Goal: Task Accomplishment & Management: Manage account settings

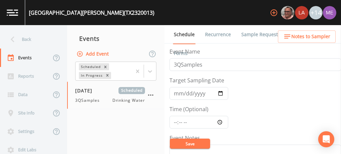
scroll to position [168, 0]
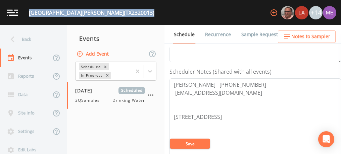
drag, startPoint x: 30, startPoint y: 13, endPoint x: 141, endPoint y: 17, distance: 111.9
click at [141, 17] on div "[GEOGRAPHIC_DATA][PERSON_NAME] (TX2320013) +14" at bounding box center [170, 12] width 341 height 25
copy div "[GEOGRAPHIC_DATA][PERSON_NAME] (TX2320013)"
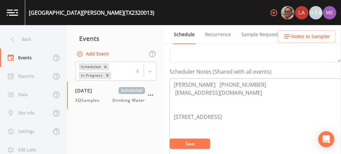
click at [173, 85] on textarea "[PERSON_NAME] [PHONE_NUMBER] [EMAIL_ADDRESS][DOMAIN_NAME] [STREET_ADDRESS]" at bounding box center [256, 121] width 172 height 85
drag, startPoint x: 173, startPoint y: 85, endPoint x: 249, endPoint y: 89, distance: 76.0
click at [249, 89] on textarea "[PERSON_NAME] [PHONE_NUMBER] [EMAIL_ADDRESS][DOMAIN_NAME] [STREET_ADDRESS]" at bounding box center [256, 121] width 172 height 85
click at [256, 98] on textarea "[PERSON_NAME] [PHONE_NUMBER] [EMAIL_ADDRESS][DOMAIN_NAME] [STREET_ADDRESS]" at bounding box center [256, 121] width 172 height 85
drag, startPoint x: 171, startPoint y: 84, endPoint x: 248, endPoint y: 83, distance: 77.2
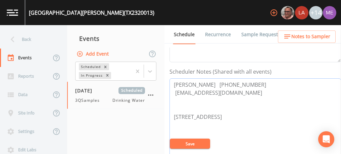
click at [248, 83] on textarea "[PERSON_NAME] [PHONE_NUMBER] [EMAIL_ADDRESS][DOMAIN_NAME] [STREET_ADDRESS]" at bounding box center [256, 121] width 172 height 85
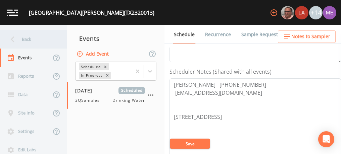
click at [32, 40] on div "Back" at bounding box center [30, 39] width 60 height 18
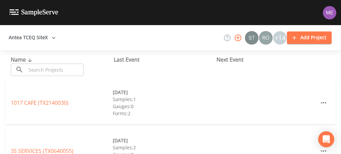
click at [61, 73] on input "text" at bounding box center [54, 70] width 57 height 12
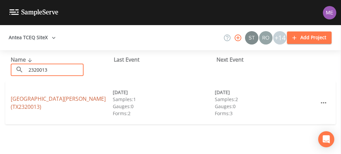
type input "2320013"
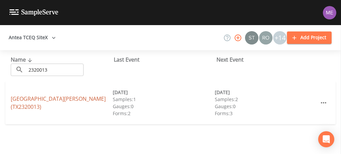
click at [57, 100] on link "[GEOGRAPHIC_DATA][PERSON_NAME] (TX2320013)" at bounding box center [58, 102] width 95 height 15
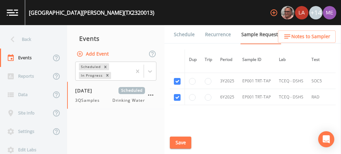
scroll to position [278, 0]
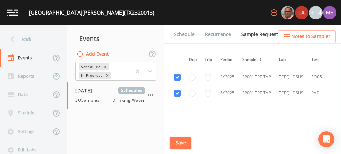
click at [185, 32] on link "Schedule" at bounding box center [184, 34] width 23 height 19
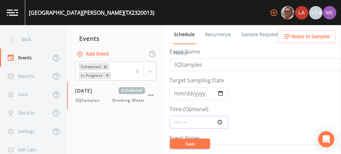
click at [176, 122] on input "Time (Optional)" at bounding box center [199, 122] width 59 height 13
type input "10:30"
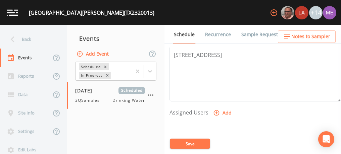
scroll to position [238, 0]
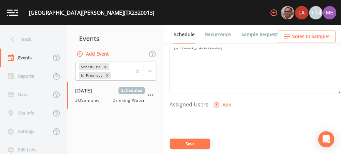
click at [218, 104] on icon "button" at bounding box center [217, 105] width 6 height 6
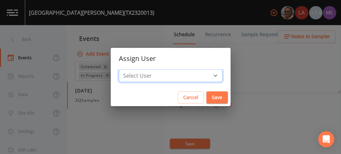
click at [206, 73] on select "Select User [PERSON_NAME] [PERSON_NAME] [PERSON_NAME] [PERSON_NAME] [PERSON_NAM…" at bounding box center [171, 76] width 104 height 13
select select "82fcd260-406f-4720-af66-0de7f1917f1c"
click at [129, 70] on select "Select User [PERSON_NAME] [PERSON_NAME] [PERSON_NAME] [PERSON_NAME] [PERSON_NAM…" at bounding box center [171, 76] width 104 height 13
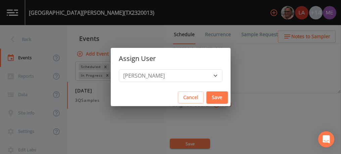
click at [207, 98] on button "Save" at bounding box center [217, 98] width 21 height 12
select select
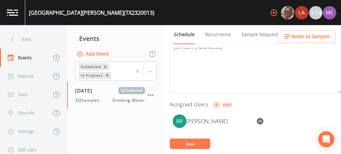
click at [193, 144] on button "Save" at bounding box center [190, 144] width 40 height 10
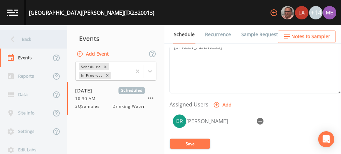
click at [31, 40] on div "Back" at bounding box center [30, 39] width 60 height 18
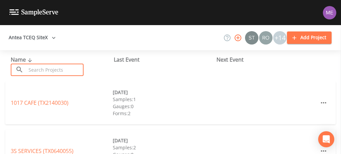
click at [54, 69] on input "text" at bounding box center [54, 70] width 57 height 12
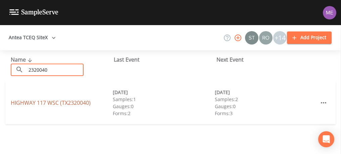
type input "2320040"
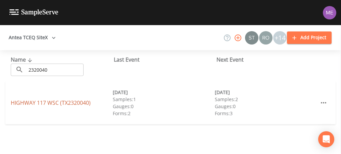
click at [42, 106] on link "HIGHWAY 117 WSC (TX2320040)" at bounding box center [51, 102] width 80 height 7
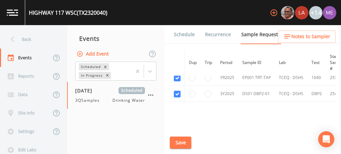
scroll to position [47, 0]
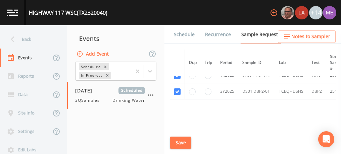
click at [185, 34] on link "Schedule" at bounding box center [184, 34] width 23 height 19
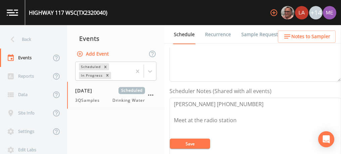
scroll to position [149, 0]
drag, startPoint x: 173, startPoint y: 102, endPoint x: 238, endPoint y: 101, distance: 65.2
click at [238, 101] on textarea "[PERSON_NAME] [PHONE_NUMBER] Meet at the radio station" at bounding box center [256, 139] width 172 height 85
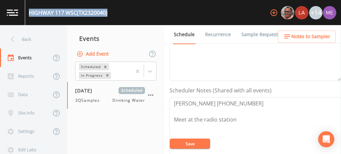
drag, startPoint x: 30, startPoint y: 12, endPoint x: 110, endPoint y: 15, distance: 81.0
click at [110, 15] on div "HIGHWAY 117 WSC (TX2320040) +14" at bounding box center [170, 12] width 341 height 25
copy div "HIGHWAY 117 WSC (TX2320040)"
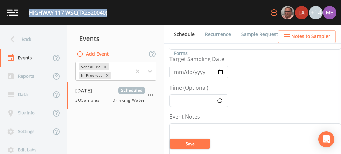
scroll to position [20, 0]
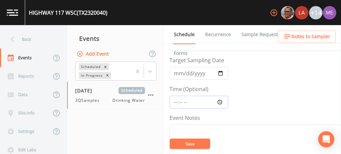
click at [174, 101] on input "Time (Optional)" at bounding box center [199, 102] width 59 height 13
type input "09:00"
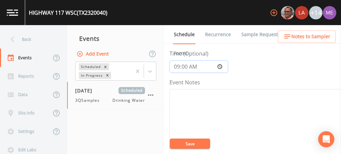
scroll to position [56, 0]
click at [201, 146] on button "Save" at bounding box center [190, 144] width 40 height 10
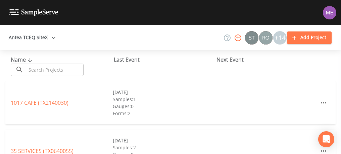
click at [78, 66] on input "text" at bounding box center [54, 70] width 57 height 12
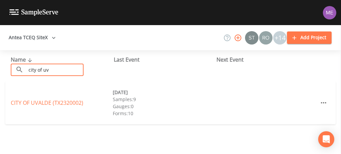
type input "city of uvalde"
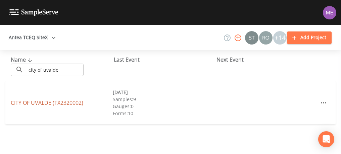
click at [46, 103] on link "CITY OF UVALDE (TX2320002)" at bounding box center [47, 102] width 73 height 7
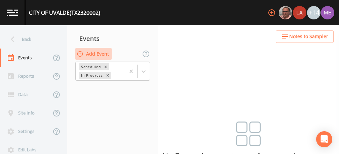
click at [95, 53] on button "Add Event" at bounding box center [93, 54] width 36 height 12
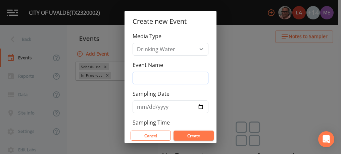
click at [141, 75] on input "Event Name" at bounding box center [171, 78] width 76 height 13
type input "3QSamples"
type input "[DATE]"
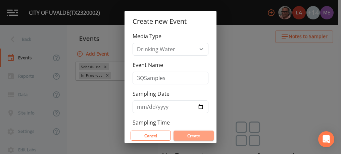
click at [196, 137] on button "Create" at bounding box center [194, 136] width 40 height 10
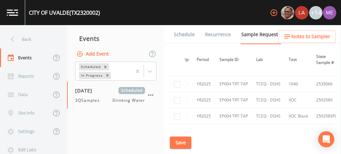
scroll to position [2002, 15]
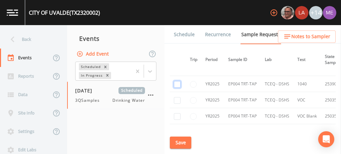
checkbox input "true"
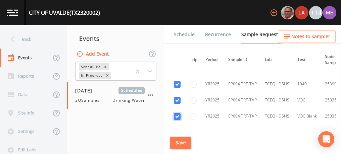
checkbox input "true"
click at [179, 130] on input "checkbox" at bounding box center [177, 133] width 7 height 7
checkbox input "true"
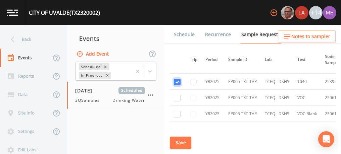
scroll to position [2053, 15]
click at [180, 95] on input "checkbox" at bounding box center [177, 98] width 7 height 7
checkbox input "true"
click at [179, 111] on input "checkbox" at bounding box center [177, 114] width 7 height 7
checkbox input "true"
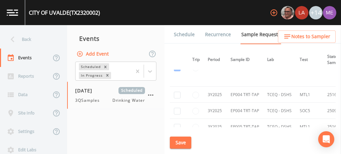
scroll to position [2820, 0]
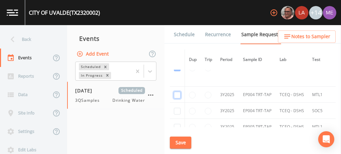
click at [178, 92] on input "checkbox" at bounding box center [177, 95] width 7 height 7
checkbox input "true"
click at [175, 108] on input "checkbox" at bounding box center [177, 111] width 7 height 7
checkbox input "true"
click at [176, 124] on input "checkbox" at bounding box center [177, 127] width 7 height 7
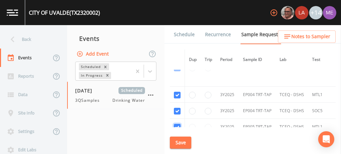
checkbox input "true"
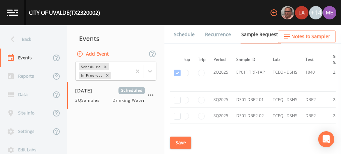
scroll to position [3609, 7]
checkbox input "true"
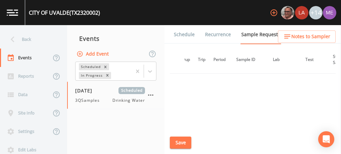
scroll to position [3074, 7]
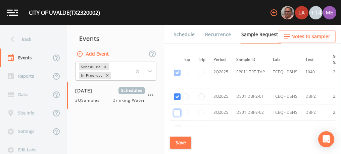
checkbox input "true"
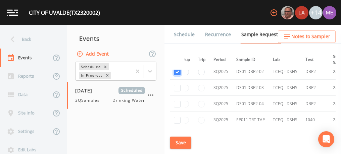
scroll to position [3115, 7]
checkbox input "true"
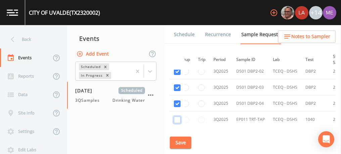
checkbox input "true"
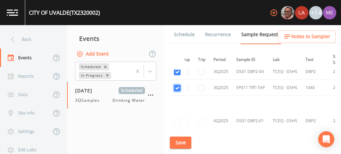
scroll to position [3147, 7]
click at [178, 139] on button "Save" at bounding box center [180, 143] width 21 height 12
click at [191, 36] on link "Schedule" at bounding box center [184, 34] width 23 height 19
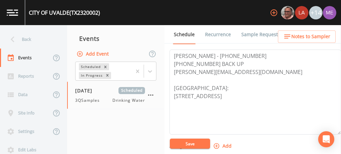
scroll to position [197, 0]
click at [262, 94] on textarea "JUAN ZAMORA - 830-275-1785 (830) 275-1253 BACK UP zamora@uvaldetx.gov Meeting P…" at bounding box center [256, 91] width 172 height 85
type textarea "JUAN ZAMORA - 830-275-1785 (830) 275-1253 BACK UP zamora@uvaldetx.gov Meeting P…"
click at [253, 33] on link "Sample Requests" at bounding box center [260, 34] width 41 height 19
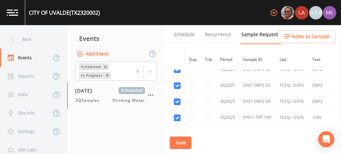
scroll to position [3118, 0]
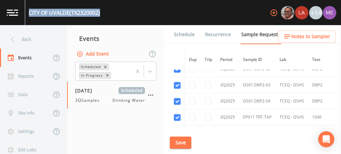
drag, startPoint x: 29, startPoint y: 12, endPoint x: 101, endPoint y: 14, distance: 71.9
click at [100, 14] on div "CITY OF UVALDE (TX2320002)" at bounding box center [64, 13] width 71 height 8
copy div "CITY OF UVALDE (TX2320002)"
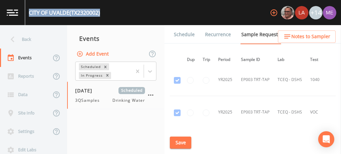
scroll to position [1602, 2]
click at [179, 33] on link "Schedule" at bounding box center [184, 34] width 23 height 19
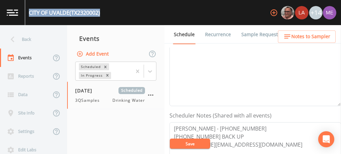
scroll to position [130, 0]
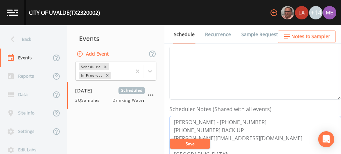
drag, startPoint x: 173, startPoint y: 121, endPoint x: 253, endPoint y: 118, distance: 79.6
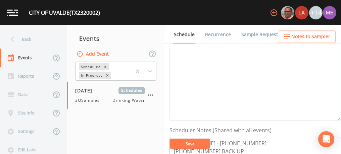
scroll to position [92, 0]
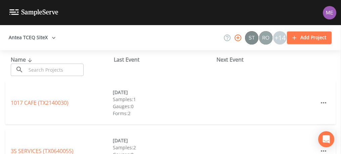
click at [34, 69] on input "text" at bounding box center [54, 70] width 57 height 12
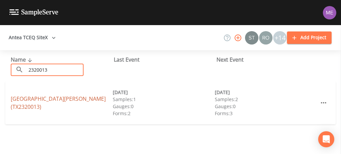
type input "2320013"
click at [15, 98] on link "[GEOGRAPHIC_DATA][PERSON_NAME] (TX2320013)" at bounding box center [58, 102] width 95 height 15
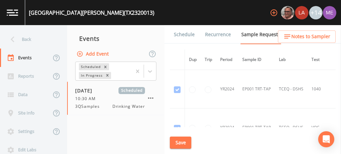
click at [183, 34] on link "Schedule" at bounding box center [184, 34] width 23 height 19
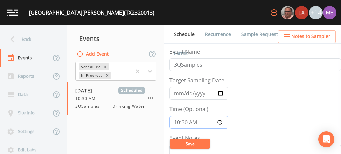
click at [176, 122] on input "10:30:00" at bounding box center [199, 122] width 59 height 13
type input "09:30"
click at [185, 144] on button "Save" at bounding box center [190, 144] width 40 height 10
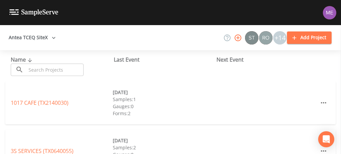
click at [35, 68] on input "text" at bounding box center [54, 70] width 57 height 12
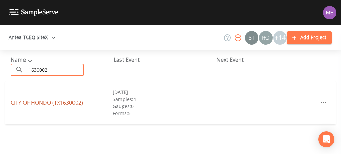
type input "1630002"
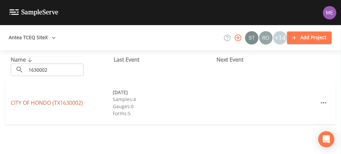
click at [21, 103] on link "CITY OF HONDO (TX1630002)" at bounding box center [47, 102] width 72 height 7
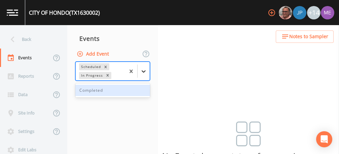
click at [146, 71] on icon at bounding box center [143, 71] width 7 height 7
click at [142, 94] on div "Completed" at bounding box center [112, 90] width 75 height 11
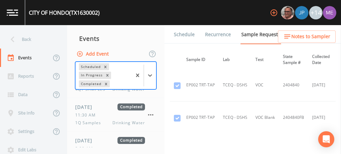
scroll to position [105, 0]
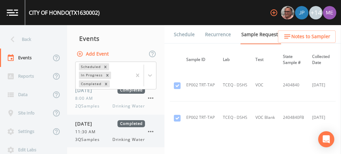
click at [123, 137] on span "Drinking Water" at bounding box center [129, 140] width 33 height 6
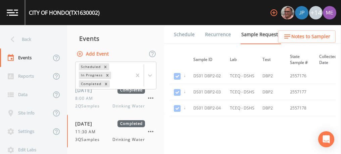
scroll to position [1451, 50]
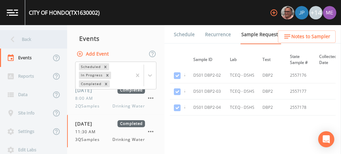
click at [22, 38] on div "Back" at bounding box center [30, 39] width 60 height 18
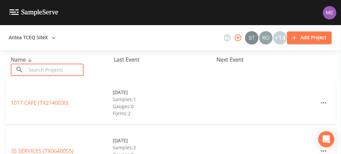
click at [45, 70] on input "text" at bounding box center [54, 70] width 57 height 12
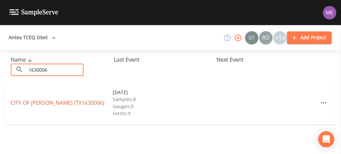
type input "1630006"
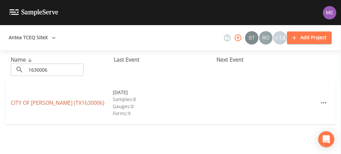
click at [39, 102] on link "CITY OF DEVINE (TX1630006)" at bounding box center [58, 102] width 94 height 7
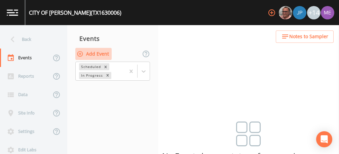
click at [102, 55] on button "Add Event" at bounding box center [93, 54] width 36 height 12
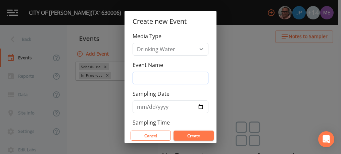
click at [142, 74] on input "Event Name" at bounding box center [171, 78] width 76 height 13
type input "3QSamples"
type input "[DATE]"
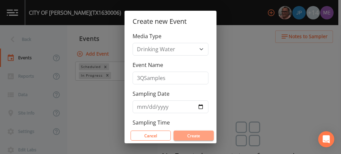
click at [195, 135] on button "Create" at bounding box center [194, 136] width 40 height 10
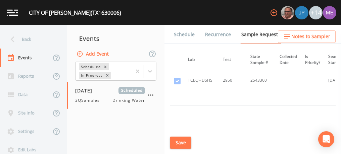
scroll to position [1173, 101]
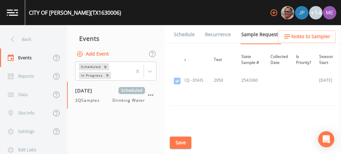
click at [267, 97] on td at bounding box center [280, 80] width 26 height 51
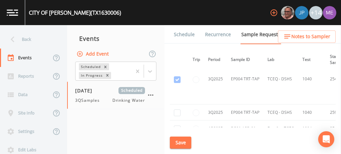
scroll to position [2341, 12]
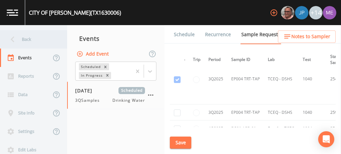
click at [31, 39] on div "Back" at bounding box center [30, 39] width 60 height 18
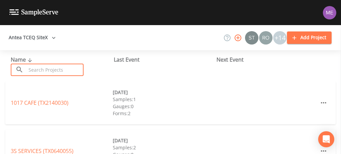
click at [43, 68] on input "text" at bounding box center [54, 70] width 57 height 12
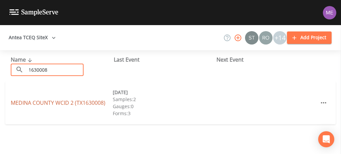
type input "1630008"
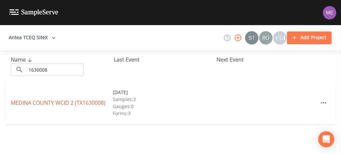
click at [36, 102] on link "MEDINA COUNTY WCID 2 (TX1630008)" at bounding box center [58, 102] width 95 height 7
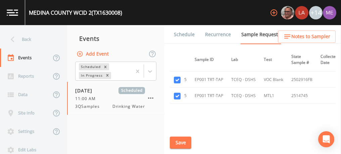
scroll to position [797, 48]
click at [179, 140] on button "Save" at bounding box center [180, 143] width 21 height 12
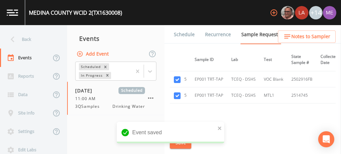
click at [182, 35] on link "Schedule" at bounding box center [184, 34] width 23 height 19
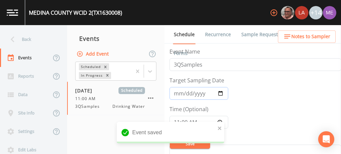
click at [184, 91] on input "2025-08-12" at bounding box center [199, 93] width 59 height 13
type input "[DATE]"
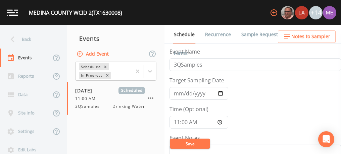
click at [144, 30] on nav "Events Add Event Scheduled In Progress 08/12/2025 Scheduled 11:00 AM 3QSamples …" at bounding box center [115, 89] width 97 height 129
click at [186, 141] on button "Save" at bounding box center [190, 144] width 40 height 10
click at [252, 36] on link "Sample Requests" at bounding box center [260, 34] width 41 height 19
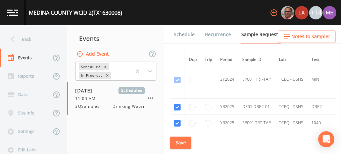
scroll to position [705, 0]
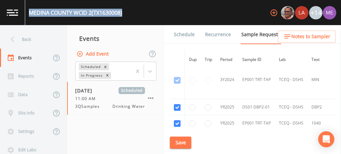
drag, startPoint x: 29, startPoint y: 11, endPoint x: 127, endPoint y: 15, distance: 97.5
click at [127, 15] on div "MEDINA COUNTY WCID 2 (TX1630008) +14" at bounding box center [170, 12] width 341 height 25
copy div "MEDINA COUNTY WCID 2 (TX1630008)"
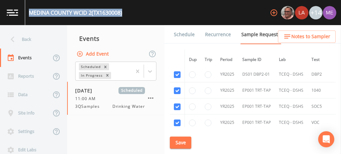
scroll to position [735, 0]
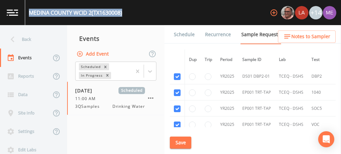
click at [187, 34] on link "Schedule" at bounding box center [184, 34] width 23 height 19
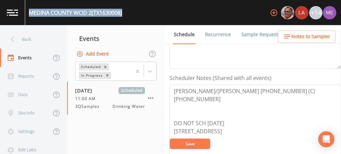
scroll to position [168, 0]
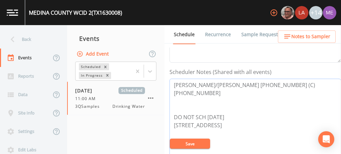
click at [174, 83] on textarea "Robert/Lucy Montcardia 830-363-7272 (C)830-741-1974 DO NOT SCH ON THUR 7202 Old…" at bounding box center [256, 121] width 172 height 85
drag, startPoint x: 174, startPoint y: 83, endPoint x: 179, endPoint y: 85, distance: 5.3
click at [179, 85] on textarea "Robert/Lucy Montcardia 830-363-7272 (C)830-741-1974 DO NOT SCH ON THUR 7202 Old…" at bounding box center [256, 121] width 172 height 85
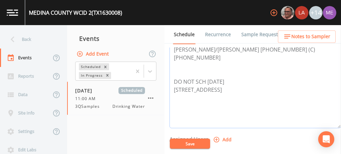
scroll to position [189, 0]
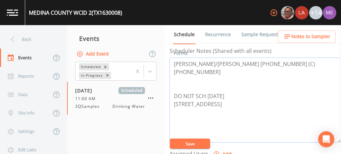
click at [173, 58] on textarea "Robert/Lucy Montcardia 830-363-7272 (C)830-741-1974 DO NOT SCH ON THUR 7202 Old…" at bounding box center [256, 100] width 172 height 85
drag, startPoint x: 175, startPoint y: 61, endPoint x: 313, endPoint y: 59, distance: 138.4
click at [313, 59] on textarea "Robert/Lucy Montcardia 830-363-7272 (C)830-741-1974 DO NOT SCH ON THUR 7202 Old…" at bounding box center [256, 100] width 172 height 85
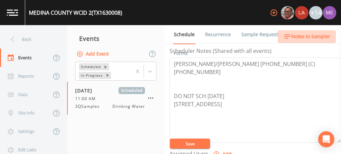
click at [321, 34] on span "Notes to Sampler" at bounding box center [310, 37] width 39 height 8
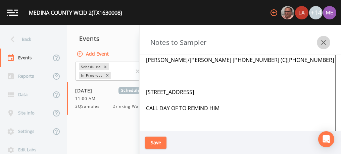
click at [325, 43] on icon "button" at bounding box center [324, 43] width 8 height 8
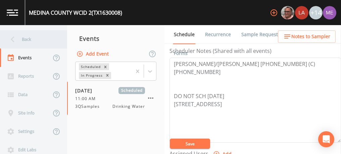
click at [27, 38] on div "Back" at bounding box center [30, 39] width 60 height 18
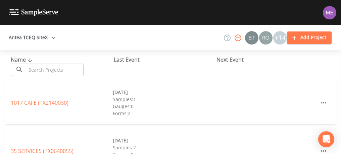
click at [42, 67] on input "text" at bounding box center [54, 70] width 57 height 12
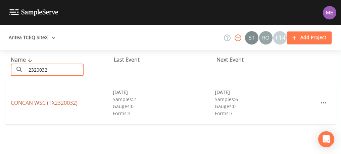
type input "2320032"
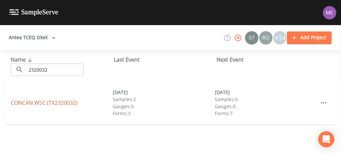
click at [22, 103] on link "CONCAN WSC (TX2320032)" at bounding box center [44, 102] width 67 height 7
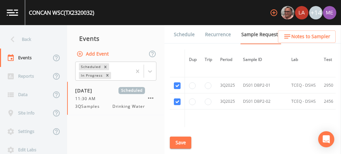
scroll to position [2010, 0]
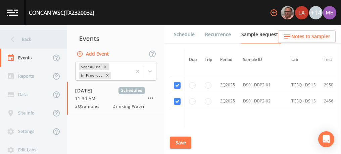
click at [26, 38] on div "Back" at bounding box center [30, 39] width 60 height 18
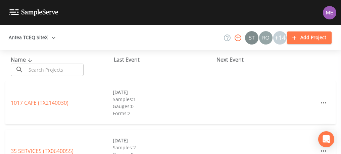
click at [33, 70] on input "text" at bounding box center [54, 70] width 57 height 12
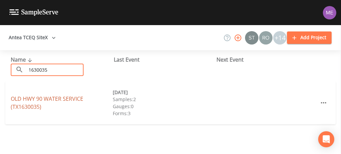
type input "1630035"
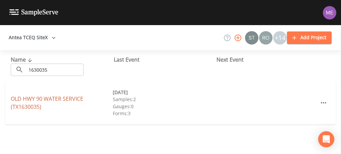
click at [37, 101] on link "OLD HWY 90 WATER SERVICE (TX1630035)" at bounding box center [47, 102] width 73 height 15
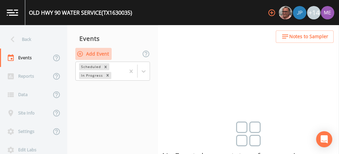
click at [98, 52] on button "Add Event" at bounding box center [93, 54] width 36 height 12
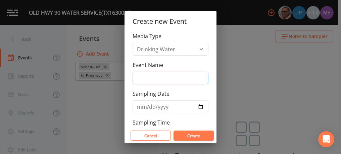
click at [142, 75] on input "Event Name" at bounding box center [171, 78] width 76 height 13
type input "3QSamples"
type input "[DATE]"
click at [193, 135] on button "Create" at bounding box center [194, 136] width 40 height 10
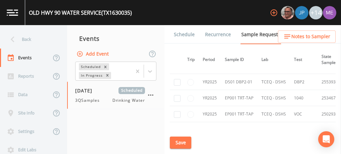
scroll to position [420, 17]
checkbox input "true"
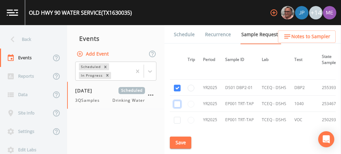
click at [176, 101] on input "checkbox" at bounding box center [177, 104] width 7 height 7
checkbox input "true"
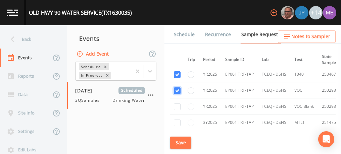
scroll to position [448, 17]
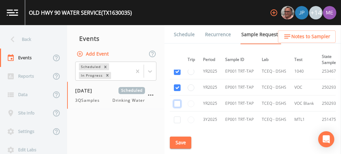
checkbox input "true"
click at [179, 119] on input "checkbox" at bounding box center [177, 120] width 7 height 7
checkbox input "true"
click at [178, 140] on button "Save" at bounding box center [180, 143] width 21 height 12
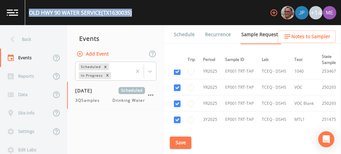
drag, startPoint x: 30, startPoint y: 11, endPoint x: 133, endPoint y: 13, distance: 103.8
click at [133, 13] on div "OLD HWY 90 WATER SERVICE (TX1630035) +14" at bounding box center [170, 12] width 341 height 25
copy div "OLD HWY 90 WATER SERVICE (TX1630035)"
click at [180, 142] on button "Save" at bounding box center [180, 143] width 21 height 12
click at [183, 33] on link "Schedule" at bounding box center [184, 34] width 23 height 19
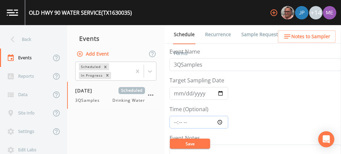
click at [174, 121] on input "Time (Optional)" at bounding box center [199, 122] width 59 height 13
type input "14:30"
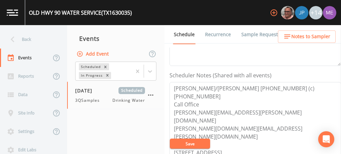
scroll to position [175, 0]
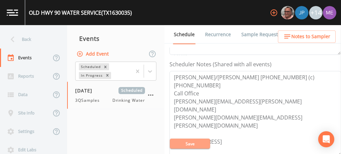
click at [196, 142] on button "Save" at bounding box center [190, 144] width 40 height 10
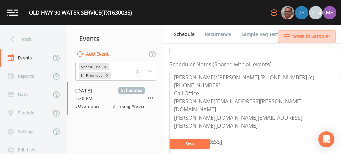
click at [309, 39] on span "Notes to Sampler" at bounding box center [310, 37] width 39 height 8
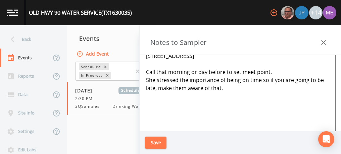
scroll to position [52, 0]
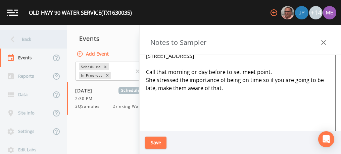
click at [26, 38] on div "Back" at bounding box center [30, 39] width 60 height 18
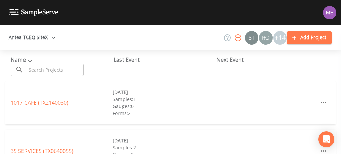
click at [32, 71] on input "text" at bounding box center [54, 70] width 57 height 12
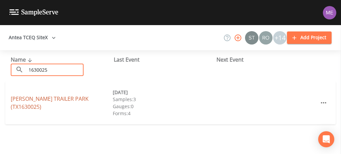
type input "1630025"
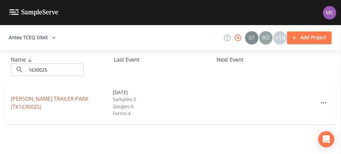
click at [38, 101] on link "ZINSMEYER TRAILER PARK (TX1630025)" at bounding box center [50, 102] width 78 height 15
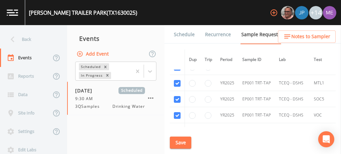
scroll to position [135, 0]
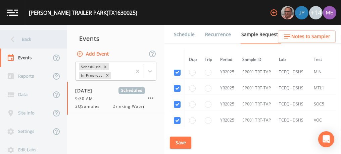
click at [27, 37] on div "Back" at bounding box center [30, 39] width 60 height 18
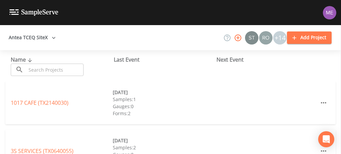
click at [36, 70] on input "text" at bounding box center [54, 70] width 57 height 12
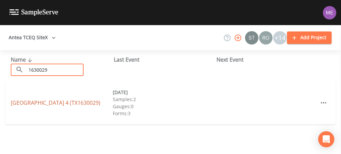
type input "1630029"
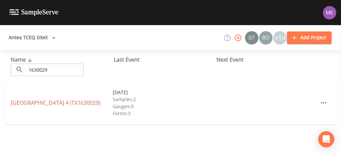
click at [45, 101] on link "EAST MEDINA COUNTY SUD UNIT 4 (TX1630029)" at bounding box center [56, 102] width 90 height 7
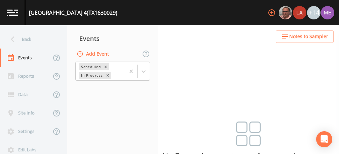
click at [96, 53] on button "Add Event" at bounding box center [93, 54] width 36 height 12
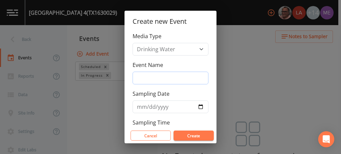
click at [161, 78] on input "Event Name" at bounding box center [171, 78] width 76 height 13
type input "3QSamples"
type input "[DATE]"
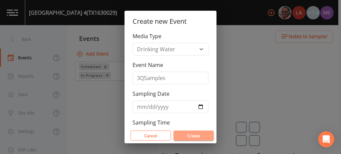
click at [188, 134] on button "Create" at bounding box center [194, 136] width 40 height 10
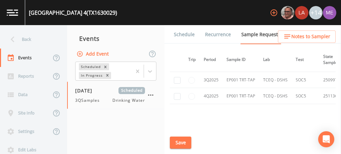
scroll to position [794, 16]
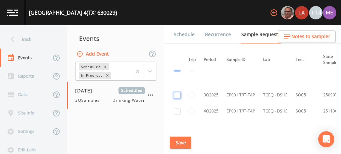
checkbox input "true"
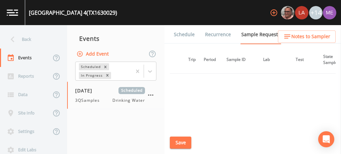
scroll to position [670, 16]
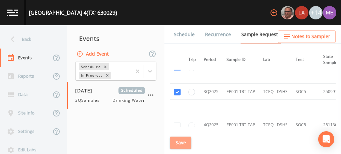
click at [178, 141] on button "Save" at bounding box center [180, 143] width 21 height 12
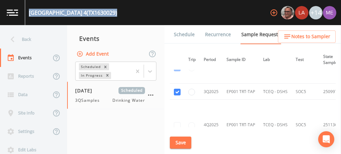
drag, startPoint x: 30, startPoint y: 12, endPoint x: 150, endPoint y: 12, distance: 120.9
click at [150, 12] on div "EAST MEDINA COUNTY SUD UNIT 4 (TX1630029) +14" at bounding box center [170, 12] width 341 height 25
copy div "EAST MEDINA COUNTY SUD UNIT 4 (TX1630029)"
click at [183, 142] on button "Save" at bounding box center [180, 143] width 21 height 12
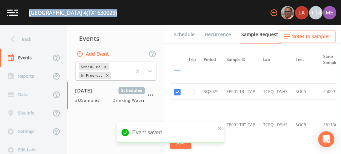
click at [185, 36] on link "Schedule" at bounding box center [184, 34] width 23 height 19
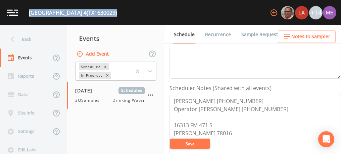
scroll to position [154, 0]
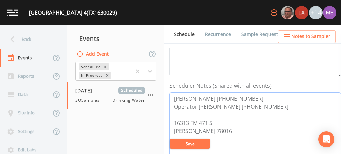
drag, startPoint x: 174, startPoint y: 106, endPoint x: 279, endPoint y: 106, distance: 105.1
click at [279, 106] on textarea "Bruce Alexander 830-709-3879 Operator Ronnie Lemmons 830-302-6239 16313 FM 471 …" at bounding box center [256, 135] width 172 height 85
